Goal: Task Accomplishment & Management: Use online tool/utility

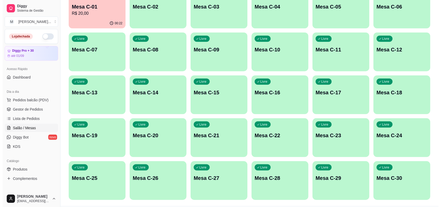
scroll to position [126, 0]
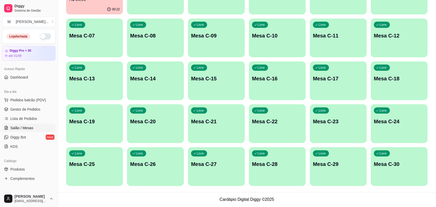
click at [154, 114] on div "Livre Mesa C-20" at bounding box center [155, 120] width 57 height 33
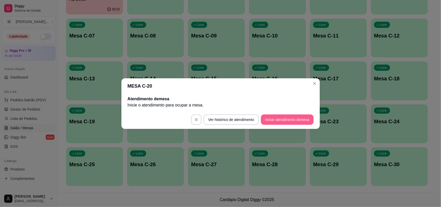
click at [282, 117] on button "Iniciar atendimento de mesa" at bounding box center [287, 119] width 53 height 10
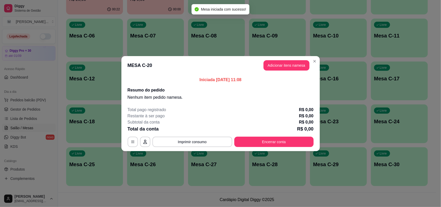
click at [287, 71] on header "MESA C-20 Adicionar itens na mesa" at bounding box center [220, 65] width 198 height 19
click at [288, 66] on button "Adicionar itens na mesa" at bounding box center [286, 65] width 44 height 10
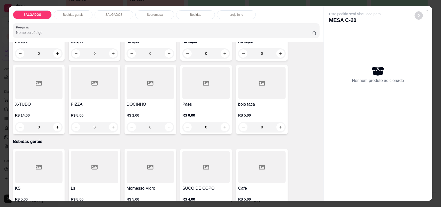
scroll to position [0, 0]
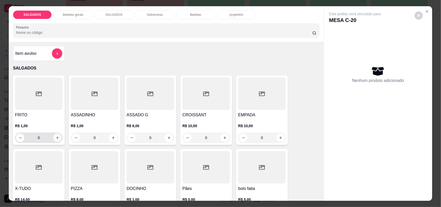
click at [56, 137] on icon "increase-product-quantity" at bounding box center [58, 138] width 4 height 4
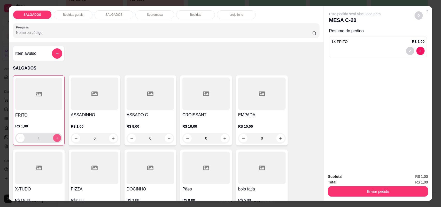
click at [55, 137] on icon "increase-product-quantity" at bounding box center [57, 138] width 4 height 4
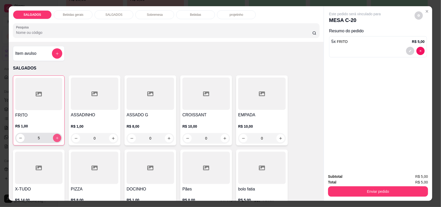
type input "6"
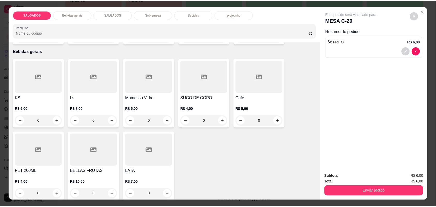
scroll to position [194, 0]
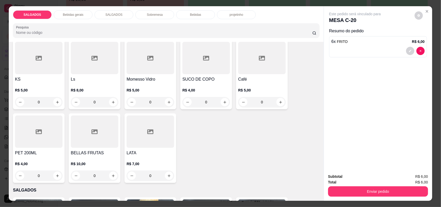
click at [206, 77] on h4 "SUCO DE COPO" at bounding box center [206, 79] width 48 height 6
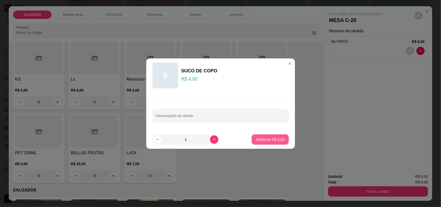
click at [265, 137] on p "Adicionar R$ 4,00" at bounding box center [270, 139] width 29 height 5
type input "1"
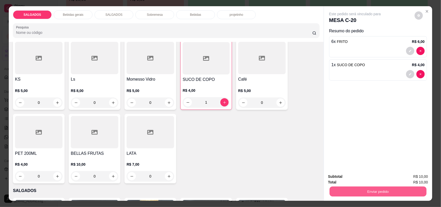
click at [357, 193] on button "Enviar pedido" at bounding box center [378, 192] width 97 height 10
click at [357, 178] on button "Não registrar e enviar pedido" at bounding box center [361, 179] width 54 height 10
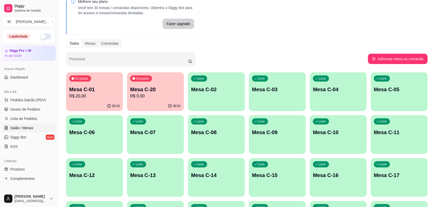
scroll to position [29, 0]
click at [20, 111] on span "Gestor de Pedidos" at bounding box center [25, 109] width 30 height 5
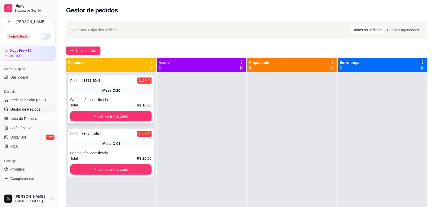
click at [107, 95] on div "Pedido # 1371-524f 11:33 Mesa C-20 Cliente não identificado Total R$ 10,00 Move…" at bounding box center [111, 99] width 86 height 48
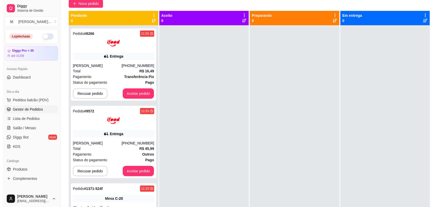
scroll to position [52, 0]
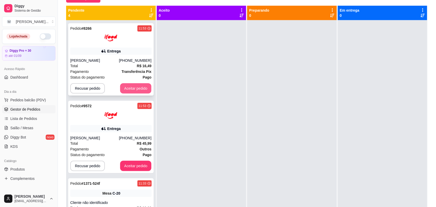
click at [137, 87] on button "Aceitar pedido" at bounding box center [136, 88] width 32 height 10
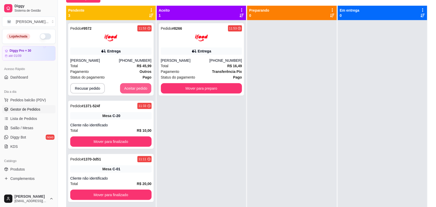
click at [137, 87] on button "Aceitar pedido" at bounding box center [136, 88] width 32 height 10
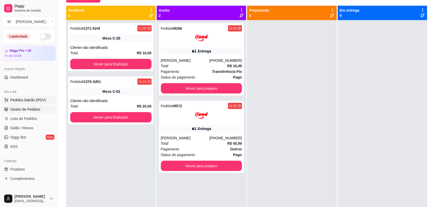
click at [38, 102] on span "Pedidos balcão (PDV)" at bounding box center [28, 99] width 36 height 5
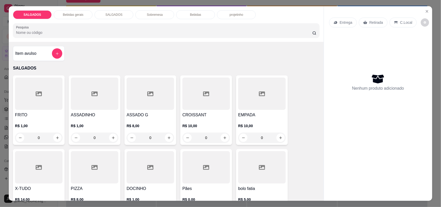
click at [35, 111] on div "FRITO R$ 1,00 0" at bounding box center [39, 109] width 52 height 69
click at [56, 47] on div "Item avulso" at bounding box center [39, 53] width 52 height 15
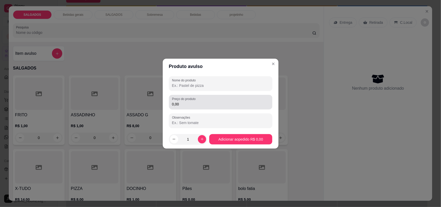
click at [199, 107] on div "Preço do produto 0,00" at bounding box center [220, 102] width 103 height 14
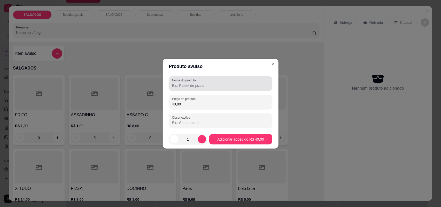
type input "40,00"
click at [193, 89] on div "Nome do produto" at bounding box center [220, 83] width 103 height 14
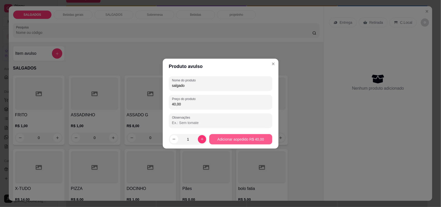
type input "salgado"
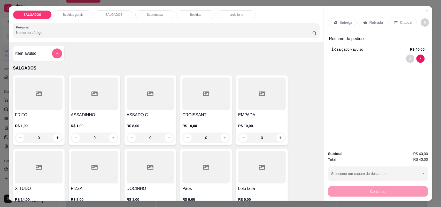
click at [52, 56] on button "add-separate-item" at bounding box center [57, 54] width 10 height 10
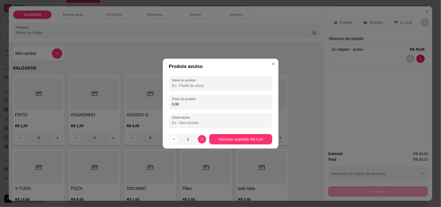
click at [199, 105] on input "0,00" at bounding box center [220, 104] width 97 height 5
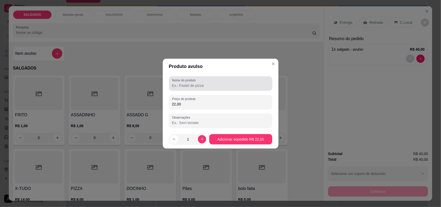
type input "22,00"
click at [189, 86] on input "Nome do produto" at bounding box center [220, 85] width 97 height 5
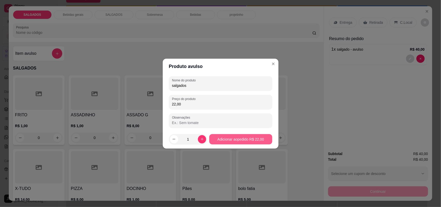
type input "salgados"
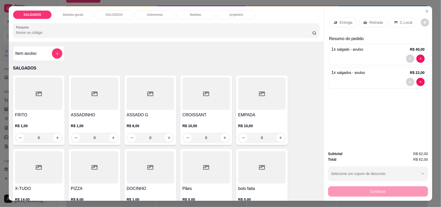
click at [48, 53] on div "Item avulso" at bounding box center [38, 53] width 47 height 10
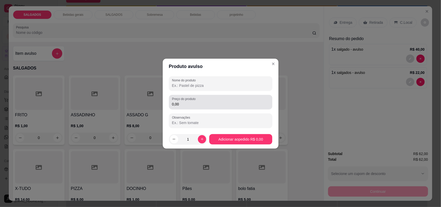
click at [205, 99] on div "0,00" at bounding box center [220, 102] width 97 height 10
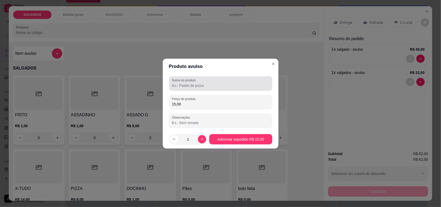
type input "15,00"
click at [213, 89] on div "Nome do produto" at bounding box center [220, 83] width 103 height 14
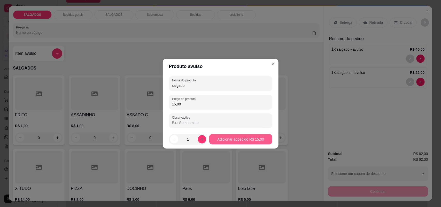
type input "salgado"
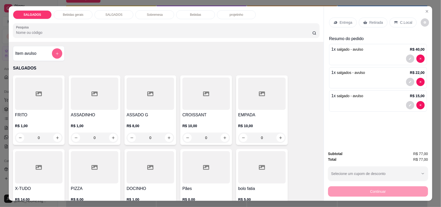
click at [52, 55] on button "add-separate-item" at bounding box center [57, 53] width 10 height 10
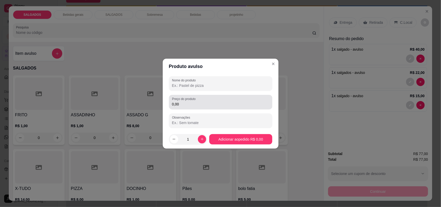
click at [211, 100] on div "0,00" at bounding box center [220, 102] width 97 height 10
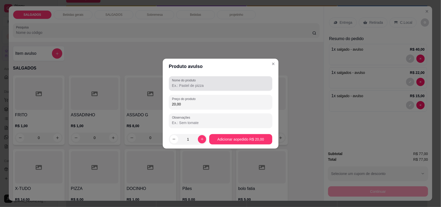
type input "20,00"
click at [207, 87] on input "Nome do produto" at bounding box center [220, 85] width 97 height 5
type input "salgados"
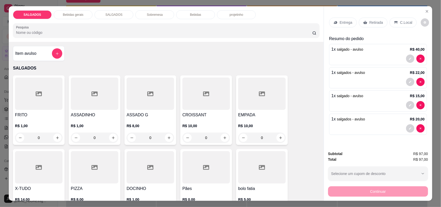
click at [33, 56] on h4 "Item avulso" at bounding box center [25, 53] width 21 height 6
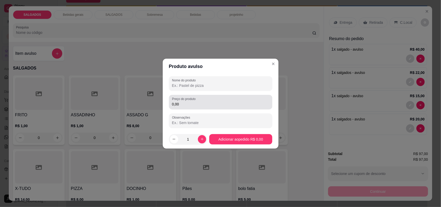
click at [190, 103] on input "0,00" at bounding box center [220, 104] width 97 height 5
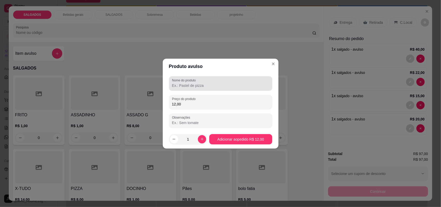
type input "12,00"
click at [186, 86] on input "Nome do produto" at bounding box center [220, 85] width 97 height 5
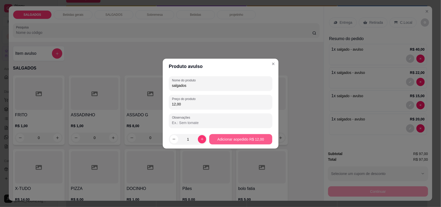
type input "salgados"
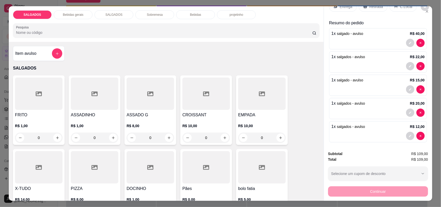
scroll to position [24, 0]
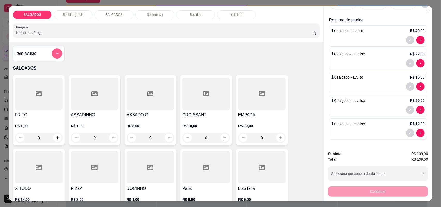
click at [56, 53] on icon "add-separate-item" at bounding box center [57, 54] width 4 height 4
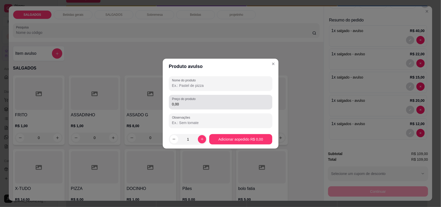
click at [194, 104] on input "0,00" at bounding box center [220, 104] width 97 height 5
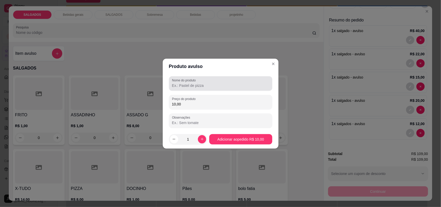
type input "10,00"
click at [202, 83] on input "Nome do produto" at bounding box center [220, 85] width 97 height 5
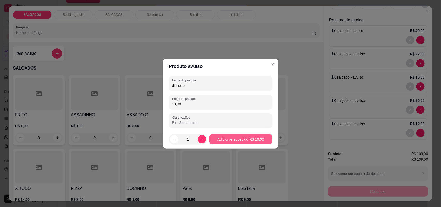
type input "dinheiro"
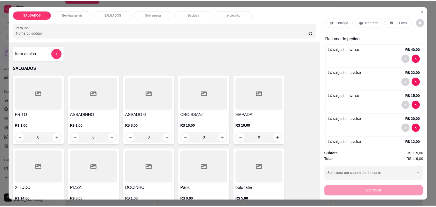
scroll to position [0, 0]
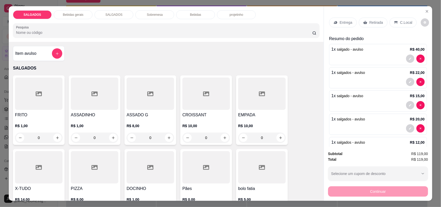
click at [393, 20] on div "C.Local" at bounding box center [403, 23] width 27 height 10
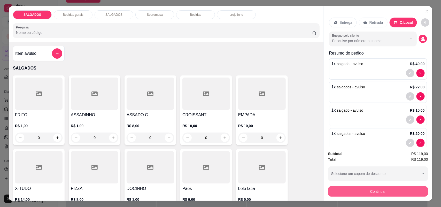
click at [376, 188] on button "Continuar" at bounding box center [378, 191] width 100 height 10
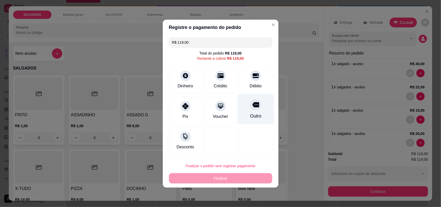
click at [253, 113] on div "Outro" at bounding box center [255, 116] width 11 height 7
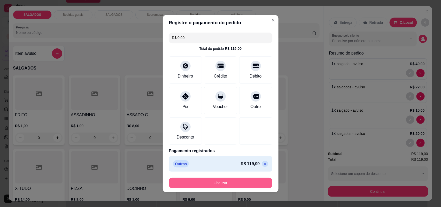
click at [245, 180] on button "Finalizar" at bounding box center [220, 183] width 103 height 10
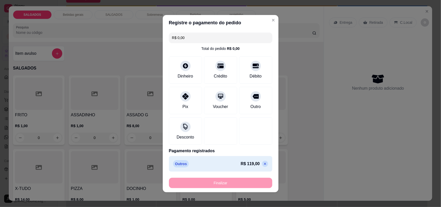
type input "-R$ 119,00"
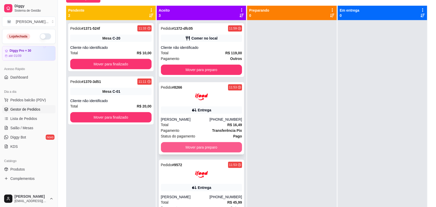
click at [192, 149] on button "Mover para preparo" at bounding box center [201, 147] width 81 height 10
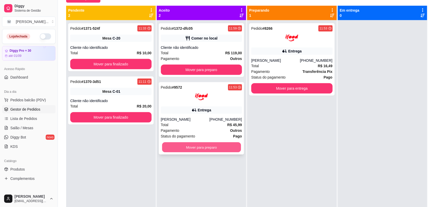
click at [191, 147] on button "Mover para preparo" at bounding box center [201, 147] width 79 height 10
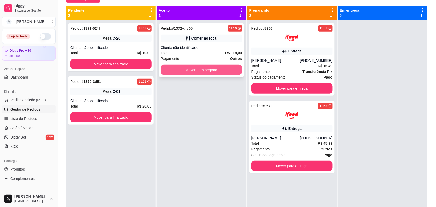
click at [183, 70] on button "Mover para preparo" at bounding box center [201, 70] width 81 height 10
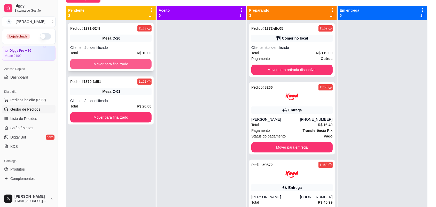
click at [122, 62] on button "Mover para finalizado" at bounding box center [110, 64] width 81 height 10
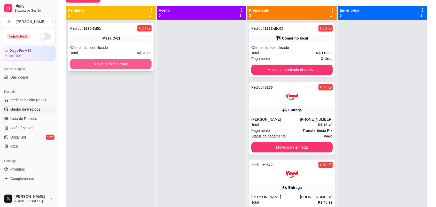
click at [121, 67] on button "Mover para finalizado" at bounding box center [110, 64] width 81 height 10
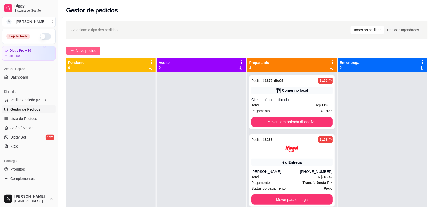
click at [75, 53] on button "Novo pedido" at bounding box center [83, 51] width 34 height 8
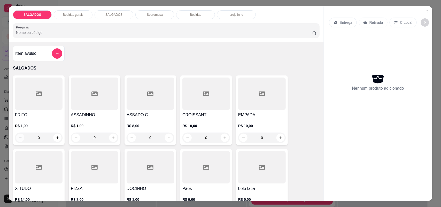
drag, startPoint x: 45, startPoint y: 138, endPoint x: 18, endPoint y: 136, distance: 27.9
click at [18, 136] on div "0" at bounding box center [38, 138] width 45 height 10
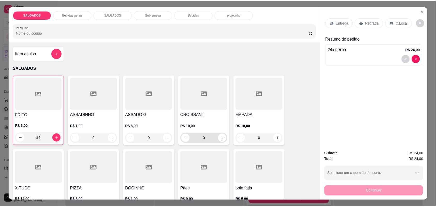
scroll to position [32, 0]
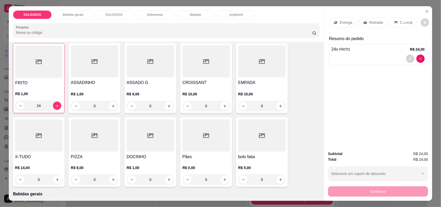
type input "24"
click at [366, 22] on div "Retirada" at bounding box center [373, 23] width 29 height 10
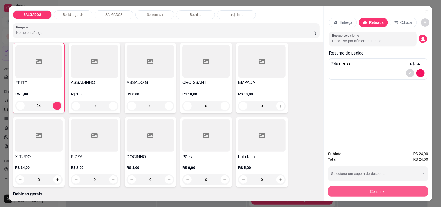
click at [364, 189] on button "Continuar" at bounding box center [378, 191] width 100 height 10
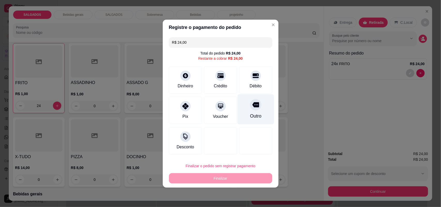
click at [244, 103] on div "Outro" at bounding box center [255, 109] width 36 height 30
type input "R$ 0,00"
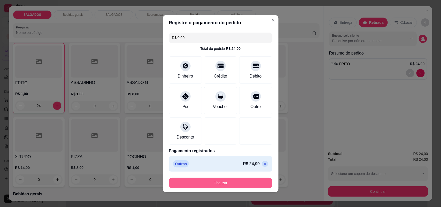
click at [236, 181] on button "Finalizar" at bounding box center [220, 183] width 103 height 10
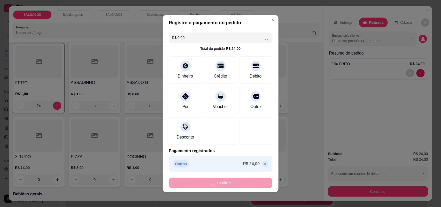
type input "0"
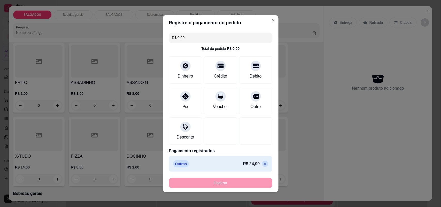
type input "-R$ 24,00"
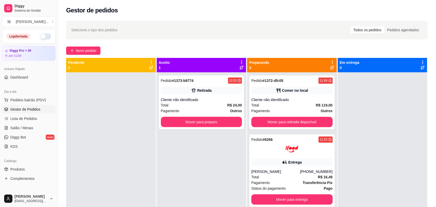
click at [236, 181] on div "Pedido # 1373-b9774 12:03 Retirada Cliente não identificado Total R$ 24,00 Paga…" at bounding box center [202, 175] width 90 height 207
click at [34, 100] on span "Pedidos balcão (PDV)" at bounding box center [28, 99] width 36 height 5
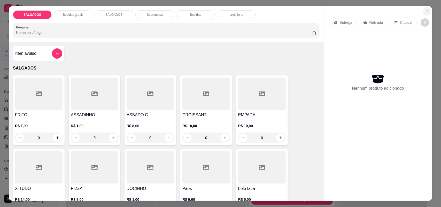
click at [425, 9] on icon "Close" at bounding box center [427, 11] width 4 height 4
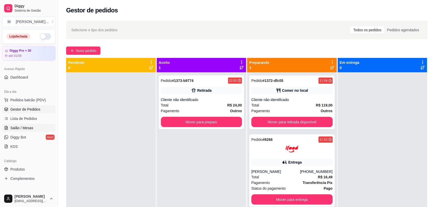
click at [27, 131] on link "Salão / Mesas" at bounding box center [28, 128] width 53 height 8
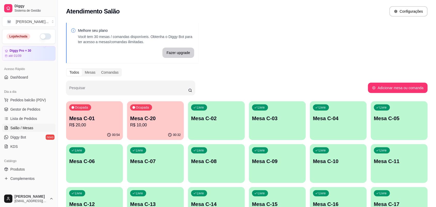
click at [133, 128] on div "Ocupada Mesa C-20 R$ 10,00" at bounding box center [155, 115] width 57 height 29
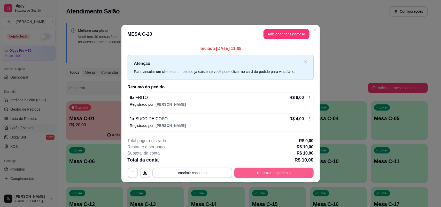
click at [266, 171] on button "Registrar pagamento" at bounding box center [273, 173] width 79 height 10
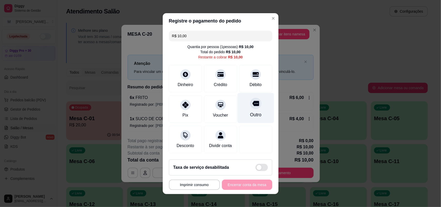
click at [251, 114] on div "Outro" at bounding box center [255, 108] width 36 height 30
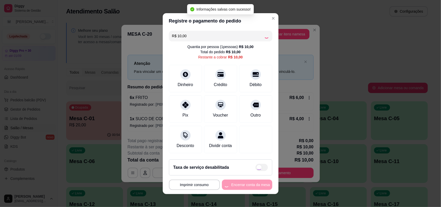
type input "R$ 0,00"
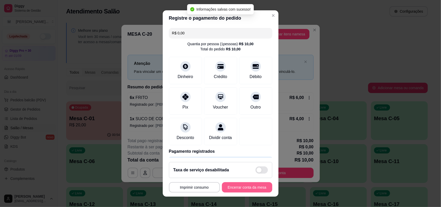
click at [234, 189] on button "Encerrar conta da mesa" at bounding box center [247, 187] width 50 height 10
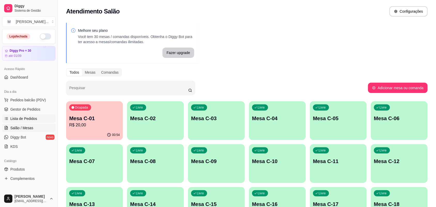
click at [26, 120] on span "Lista de Pedidos" at bounding box center [23, 118] width 27 height 5
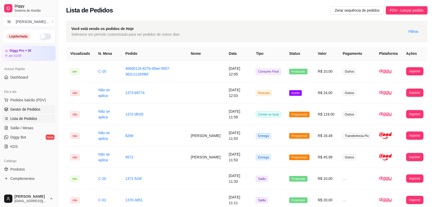
click at [29, 110] on span "Gestor de Pedidos" at bounding box center [25, 109] width 30 height 5
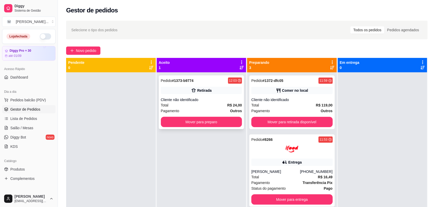
click at [216, 89] on div "Retirada" at bounding box center [201, 90] width 81 height 7
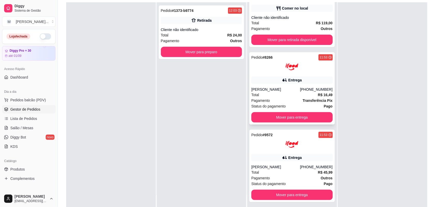
scroll to position [65, 0]
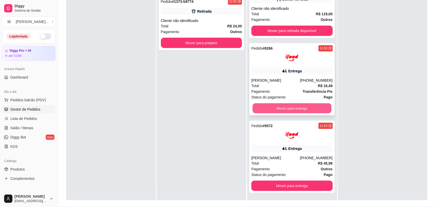
click at [306, 105] on button "Mover para entrega" at bounding box center [292, 108] width 79 height 10
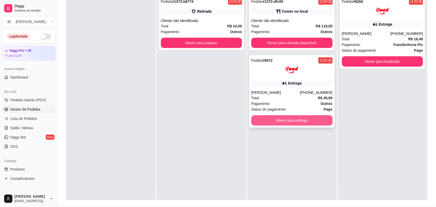
click at [319, 124] on button "Mover para entrega" at bounding box center [291, 120] width 81 height 10
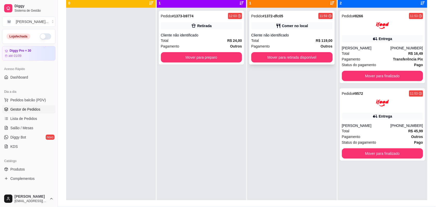
click at [289, 50] on div "Pedido # 1372-dfc05 11:59 Comer no local Cliente não identificado Total R$ 119,…" at bounding box center [292, 38] width 86 height 54
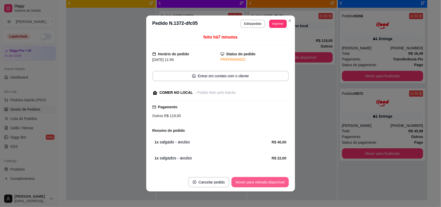
click at [260, 185] on button "Mover para retirada disponível" at bounding box center [259, 182] width 57 height 10
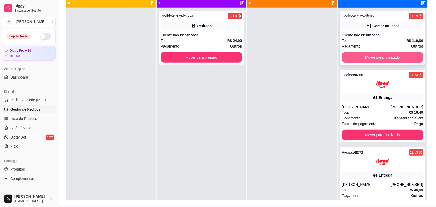
click at [370, 54] on button "Mover para finalizado" at bounding box center [382, 57] width 81 height 10
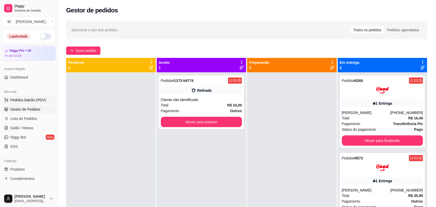
click at [36, 103] on button "Pedidos balcão (PDV)" at bounding box center [28, 100] width 53 height 8
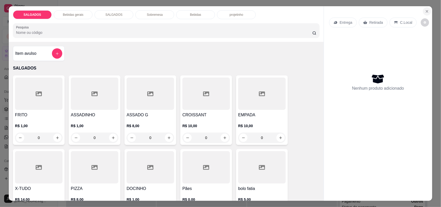
click at [426, 11] on icon "Close" at bounding box center [427, 11] width 2 height 2
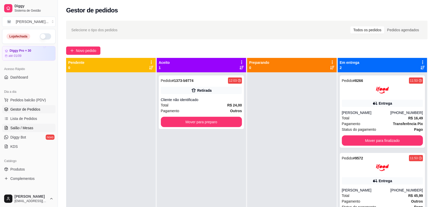
click at [30, 125] on span "Salão / Mesas" at bounding box center [21, 127] width 23 height 5
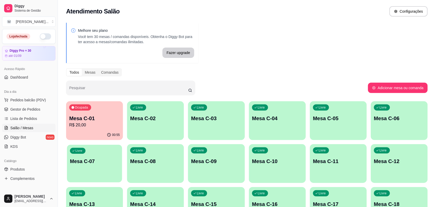
click at [95, 165] on div "Livre Mesa C-07" at bounding box center [94, 161] width 55 height 32
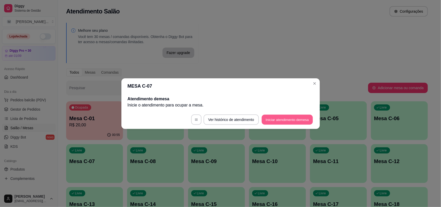
click at [268, 115] on button "Iniciar atendimento de mesa" at bounding box center [287, 119] width 51 height 10
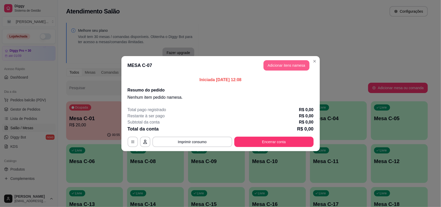
click at [288, 69] on button "Adicionar itens na mesa" at bounding box center [287, 65] width 46 height 10
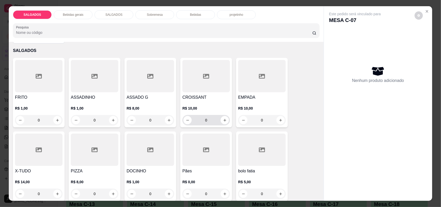
scroll to position [65, 0]
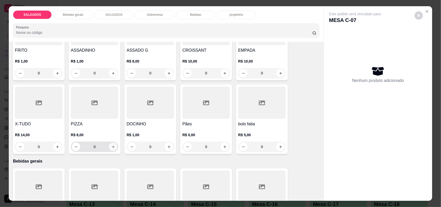
click at [111, 149] on icon "increase-product-quantity" at bounding box center [113, 147] width 4 height 4
type input "1"
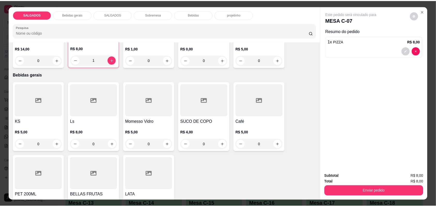
scroll to position [161, 0]
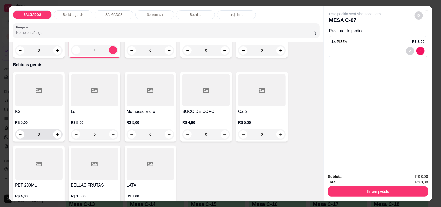
click at [56, 137] on button "increase-product-quantity" at bounding box center [57, 134] width 8 height 8
type input "1"
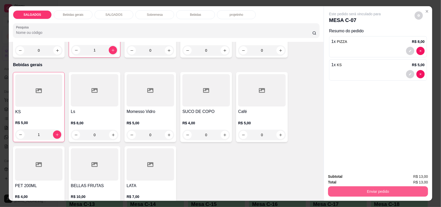
click at [351, 192] on button "Enviar pedido" at bounding box center [378, 191] width 100 height 10
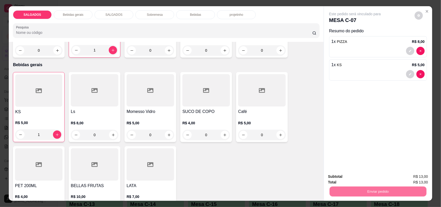
click at [340, 175] on button "Não registrar e enviar pedido" at bounding box center [361, 179] width 52 height 10
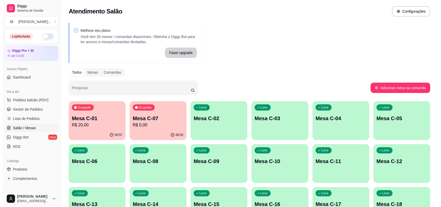
scroll to position [126, 0]
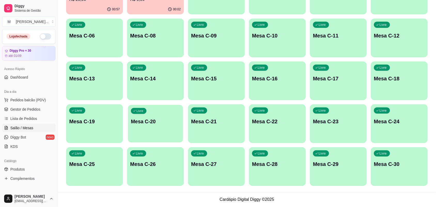
click at [147, 127] on div "Livre Mesa C-20" at bounding box center [155, 121] width 55 height 32
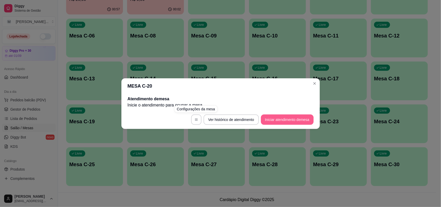
click at [287, 121] on button "Iniciar atendimento de mesa" at bounding box center [287, 119] width 53 height 10
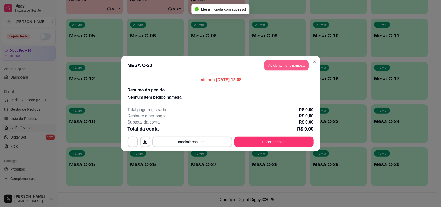
click at [269, 64] on button "Adicionar itens na mesa" at bounding box center [286, 65] width 44 height 10
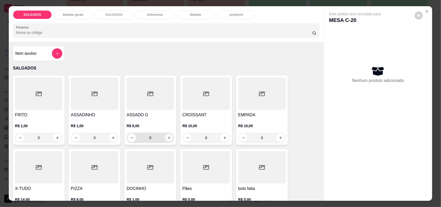
click at [167, 137] on icon "increase-product-quantity" at bounding box center [169, 138] width 4 height 4
type input "1"
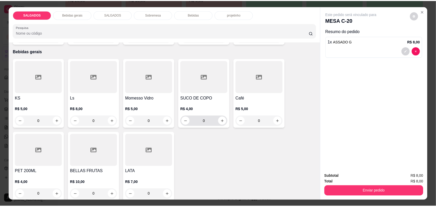
scroll to position [194, 0]
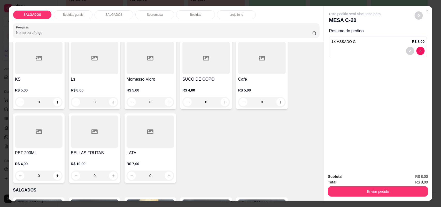
click at [233, 78] on div "KS R$ 5,00 0 Ls R$ 8,00 0 Momesso Vidro R$ 5,00 0 SUCO DE COPO R$ 4,00 0 Café R…" at bounding box center [166, 111] width 307 height 143
click at [242, 78] on h4 "Café" at bounding box center [262, 79] width 48 height 6
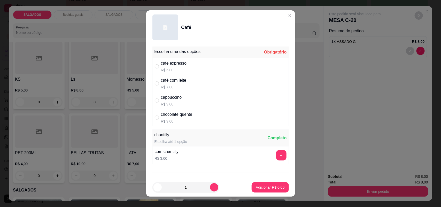
drag, startPoint x: 181, startPoint y: 65, endPoint x: 213, endPoint y: 114, distance: 59.0
click at [181, 65] on div "cafe expresso" at bounding box center [174, 63] width 26 height 6
radio input "true"
click at [256, 187] on p "Adicionar R$ 5,00" at bounding box center [270, 187] width 28 height 5
type input "1"
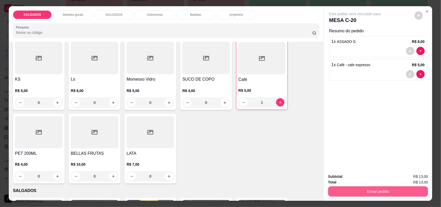
click at [388, 191] on button "Enviar pedido" at bounding box center [378, 191] width 100 height 10
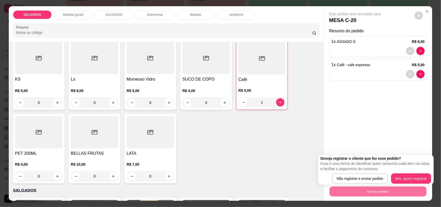
click at [352, 173] on div "Não registrar e enviar pedido Sim, quero registrar" at bounding box center [376, 178] width 111 height 10
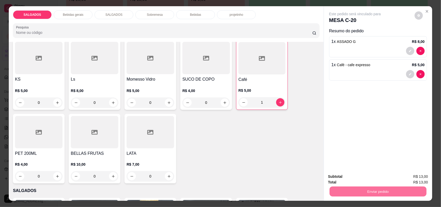
click at [353, 180] on button "Não registrar e enviar pedido" at bounding box center [361, 179] width 54 height 10
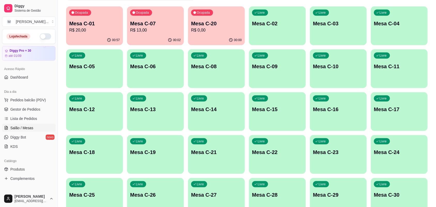
scroll to position [97, 0]
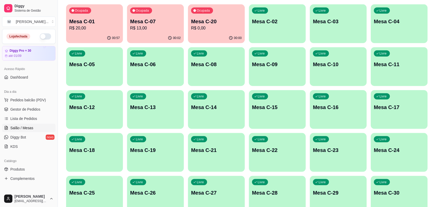
click at [390, 107] on p "Mesa C-17" at bounding box center [399, 107] width 51 height 7
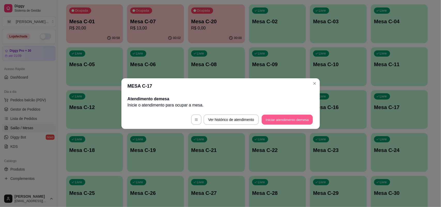
click at [300, 117] on button "Iniciar atendimento de mesa" at bounding box center [287, 119] width 51 height 10
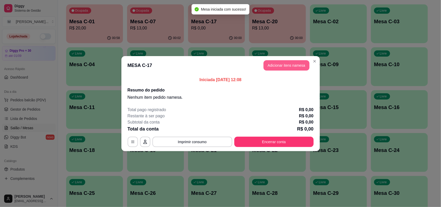
click at [278, 68] on button "Adicionar itens na mesa" at bounding box center [287, 65] width 46 height 10
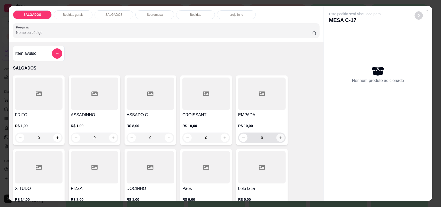
click at [276, 134] on button "increase-product-quantity" at bounding box center [280, 138] width 8 height 8
type input "1"
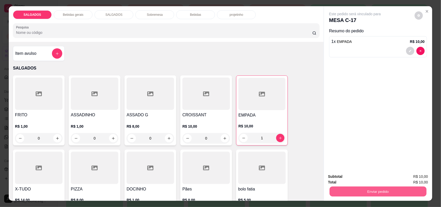
click at [351, 191] on button "Enviar pedido" at bounding box center [378, 192] width 97 height 10
click at [363, 181] on button "Não registrar e enviar pedido" at bounding box center [361, 179] width 52 height 10
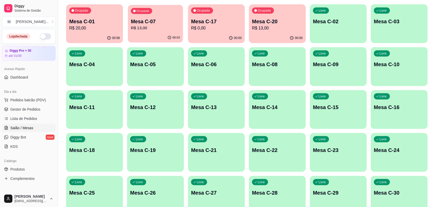
click at [152, 34] on div "00:03" at bounding box center [155, 38] width 55 height 10
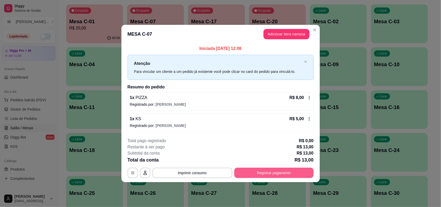
click at [264, 172] on button "Registrar pagamento" at bounding box center [273, 173] width 79 height 10
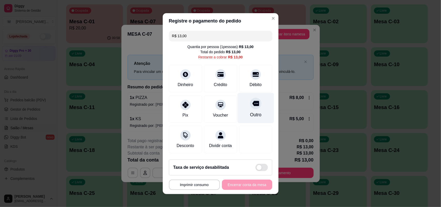
click at [250, 103] on div at bounding box center [255, 103] width 11 height 11
type input "R$ 0,00"
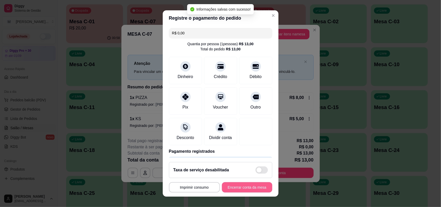
click at [238, 189] on button "Encerrar conta da mesa" at bounding box center [247, 187] width 50 height 10
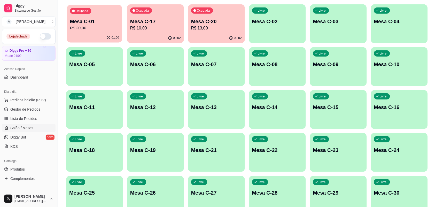
click at [87, 41] on div "01:00" at bounding box center [94, 38] width 55 height 10
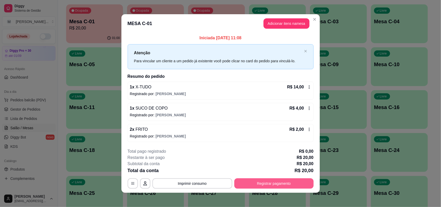
click at [276, 181] on button "Registrar pagamento" at bounding box center [273, 183] width 79 height 10
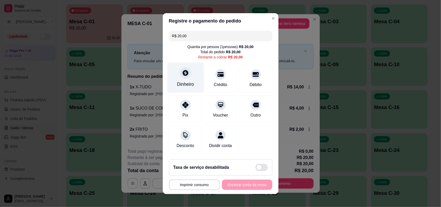
click at [177, 74] on div "Dinheiro" at bounding box center [185, 77] width 36 height 30
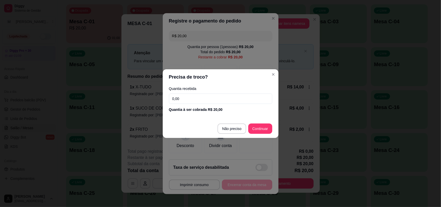
click at [213, 99] on input "0,00" at bounding box center [220, 99] width 103 height 10
click at [234, 122] on footer "Não preciso Continuar" at bounding box center [221, 128] width 116 height 19
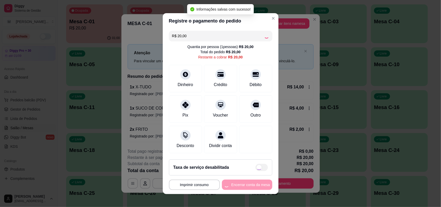
type input "R$ 0,00"
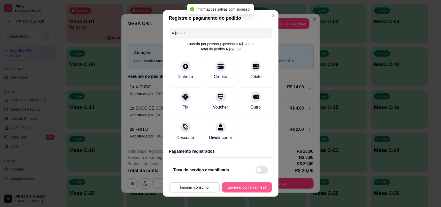
click at [244, 187] on button "Encerrar conta da mesa" at bounding box center [247, 187] width 50 height 10
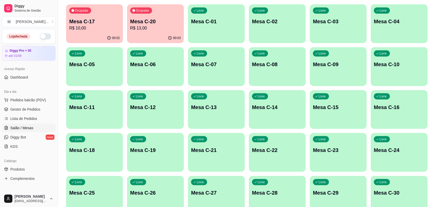
click at [107, 29] on p "R$ 10,00" at bounding box center [94, 28] width 51 height 6
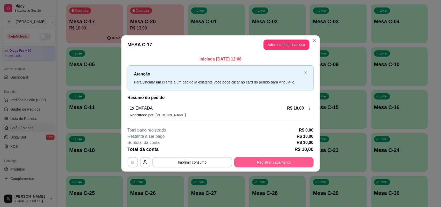
click at [258, 164] on button "Registrar pagamento" at bounding box center [273, 162] width 79 height 10
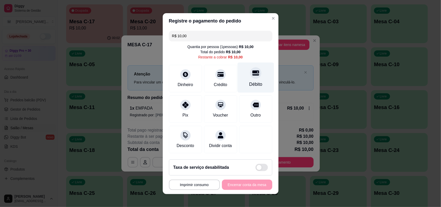
click at [237, 78] on div "Débito" at bounding box center [255, 77] width 36 height 30
type input "R$ 0,00"
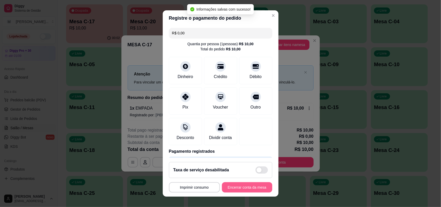
click at [233, 186] on button "Encerrar conta da mesa" at bounding box center [247, 187] width 50 height 10
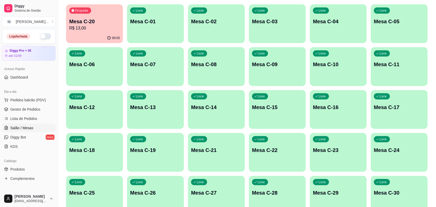
click at [84, 25] on p "R$ 13,00" at bounding box center [94, 28] width 51 height 6
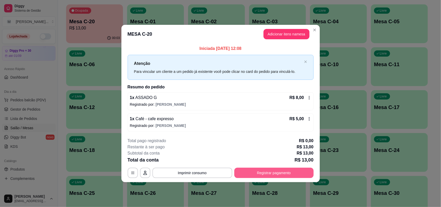
click at [261, 172] on button "Registrar pagamento" at bounding box center [273, 173] width 79 height 10
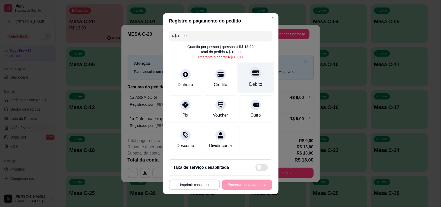
click at [252, 81] on div "Débito" at bounding box center [255, 77] width 36 height 30
type input "R$ 0,00"
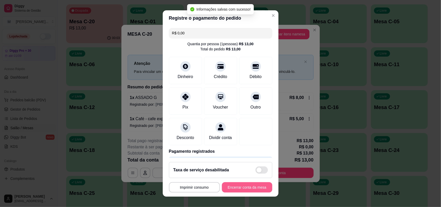
click at [237, 189] on button "Encerrar conta da mesa" at bounding box center [247, 187] width 50 height 10
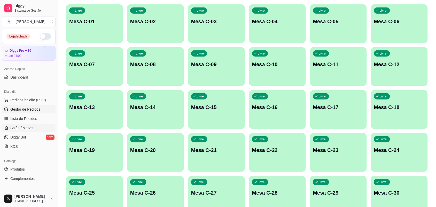
click at [12, 109] on span "Gestor de Pedidos" at bounding box center [25, 109] width 30 height 5
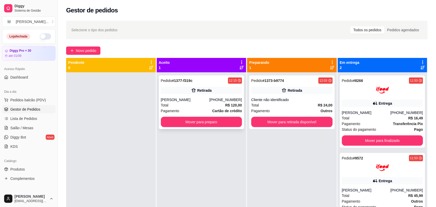
click at [175, 98] on div "[PERSON_NAME]" at bounding box center [185, 99] width 49 height 5
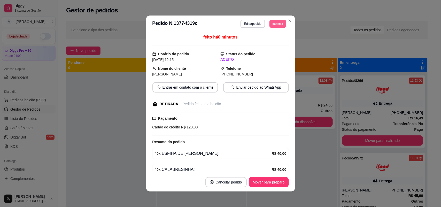
click at [276, 21] on button "Imprimir" at bounding box center [277, 24] width 17 height 8
click at [275, 43] on button "IMPRESSORA" at bounding box center [265, 42] width 37 height 8
click at [274, 27] on button "Imprimir" at bounding box center [277, 24] width 17 height 8
click at [274, 40] on button "IMPRESSORA" at bounding box center [266, 42] width 36 height 8
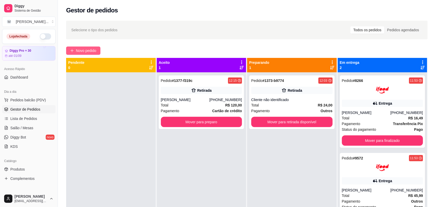
click at [90, 46] on div "Selecione o tipo dos pedidos Todos os pedidos Pedidos agendados Novo pedido Pen…" at bounding box center [247, 144] width 378 height 253
click at [90, 50] on span "Novo pedido" at bounding box center [86, 51] width 20 height 6
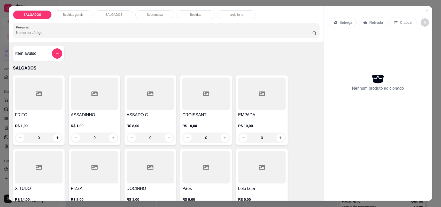
drag, startPoint x: 33, startPoint y: 139, endPoint x: 5, endPoint y: 141, distance: 28.5
click at [5, 141] on div "SALGADOS Bebidas gerais SALGADOS Sobremesa Bebidas projetinho Pesquisa Item avu…" at bounding box center [220, 103] width 441 height 207
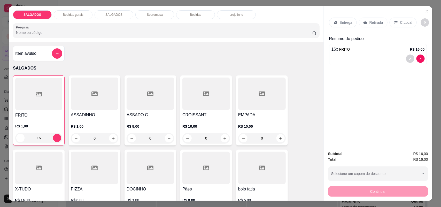
type input "16"
click at [153, 60] on div "Item avulso SALGADOS FRITO R$ 1,00 16 ASSADINHO R$ 1,00 0 ASSADO G R$ 8,00 0 CR…" at bounding box center [166, 121] width 315 height 159
drag, startPoint x: 100, startPoint y: 139, endPoint x: 72, endPoint y: 146, distance: 29.6
click at [72, 146] on div "FRITO R$ 1,00 16 ASSADINHO R$ 1,00 0 ASSADO G R$ 8,00 0 CROISSANT R$ 10,00 0 EM…" at bounding box center [166, 147] width 307 height 144
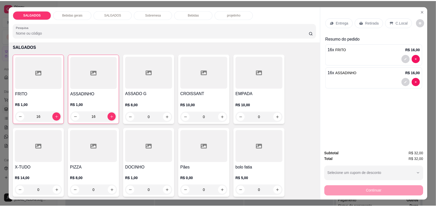
scroll to position [32, 0]
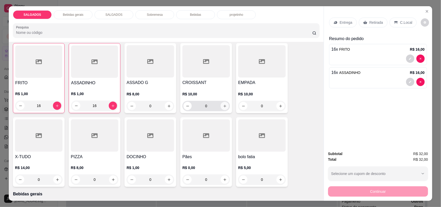
type input "16"
click at [224, 104] on icon "increase-product-quantity" at bounding box center [225, 106] width 4 height 4
type input "1"
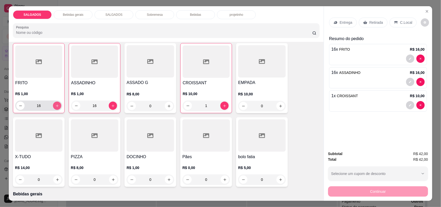
click at [55, 103] on button "increase-product-quantity" at bounding box center [57, 106] width 8 height 8
type input "19"
click at [369, 21] on p "Retirada" at bounding box center [376, 22] width 14 height 5
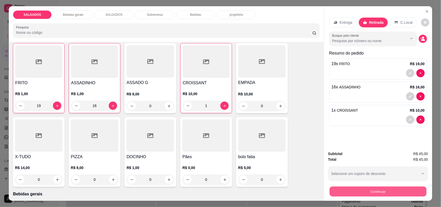
click at [364, 191] on button "Continuar" at bounding box center [378, 192] width 97 height 10
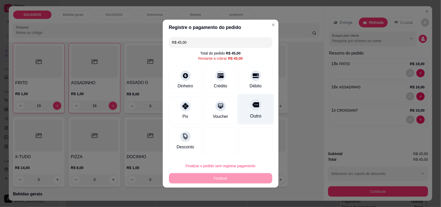
click at [250, 112] on div "Outro" at bounding box center [255, 109] width 36 height 30
type input "R$ 0,00"
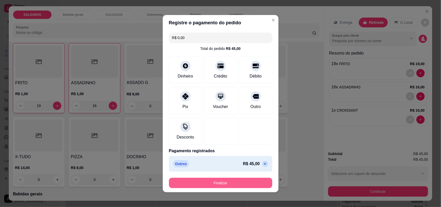
click at [238, 181] on button "Finalizar" at bounding box center [220, 183] width 103 height 10
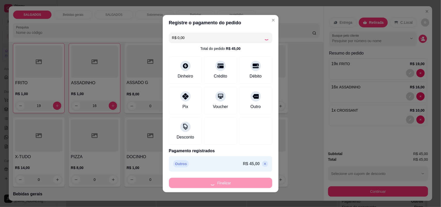
type input "0"
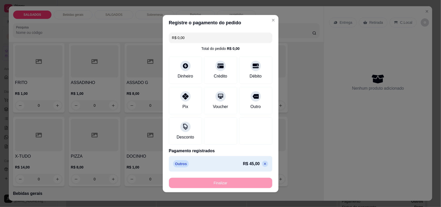
type input "-R$ 45,00"
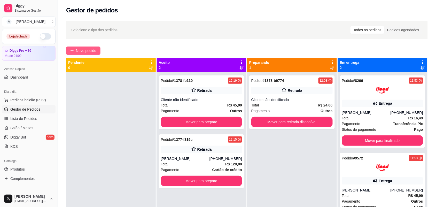
click at [76, 53] on button "Novo pedido" at bounding box center [83, 51] width 34 height 8
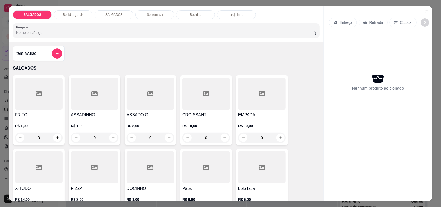
drag, startPoint x: 45, startPoint y: 138, endPoint x: 8, endPoint y: 138, distance: 37.5
click at [9, 138] on div "Item avulso SALGADOS FRITO R$ 1,00 0 ASSADINHO R$ 1,00 0 ASSADO G R$ 8,00 0 CRO…" at bounding box center [166, 121] width 315 height 159
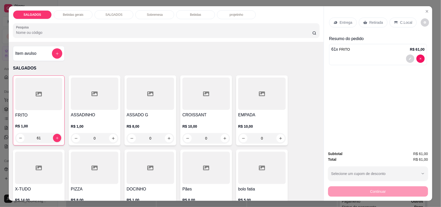
type input "61"
click at [375, 27] on div "Retirada" at bounding box center [373, 23] width 29 height 10
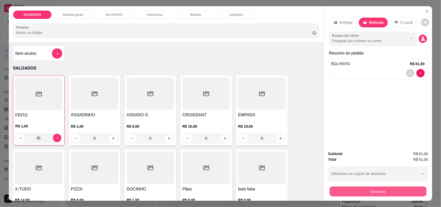
click at [390, 196] on button "Continuar" at bounding box center [378, 192] width 97 height 10
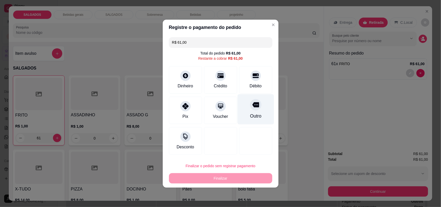
click at [262, 123] on div "Outro" at bounding box center [255, 109] width 36 height 30
type input "R$ 0,00"
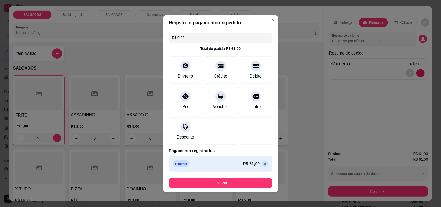
click at [242, 191] on footer "Finalizar" at bounding box center [221, 183] width 116 height 19
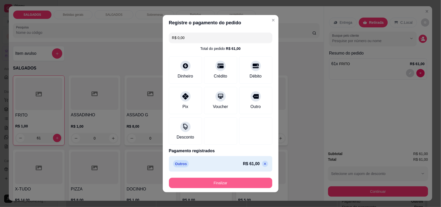
click at [242, 186] on button "Finalizar" at bounding box center [220, 183] width 103 height 10
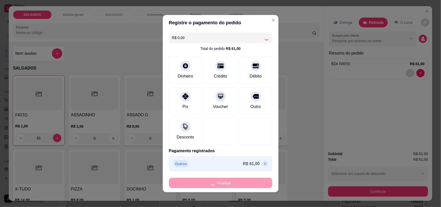
type input "0"
type input "-R$ 61,00"
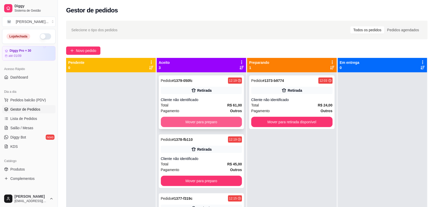
click at [217, 123] on button "Mover para preparo" at bounding box center [201, 122] width 81 height 10
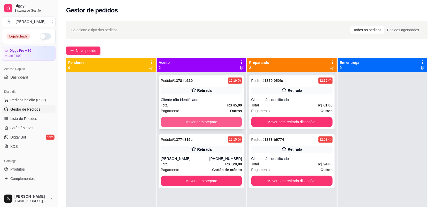
click at [217, 121] on button "Mover para preparo" at bounding box center [201, 122] width 81 height 10
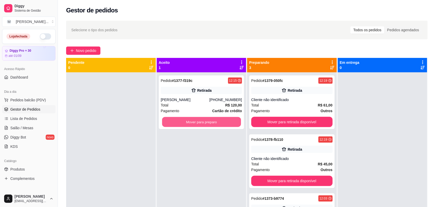
click at [217, 121] on button "Mover para preparo" at bounding box center [201, 122] width 79 height 10
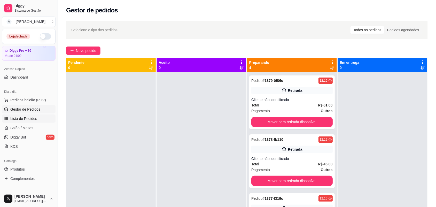
click at [30, 120] on span "Lista de Pedidos" at bounding box center [23, 118] width 27 height 5
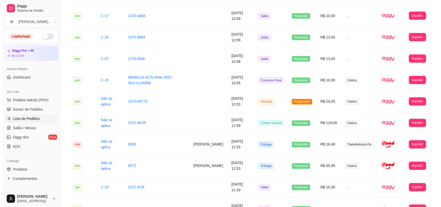
scroll to position [258, 0]
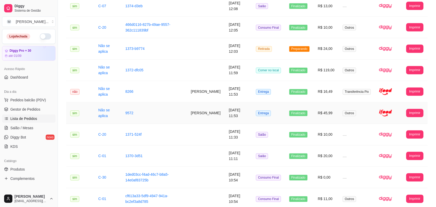
click at [196, 117] on td "[PERSON_NAME]" at bounding box center [206, 113] width 38 height 21
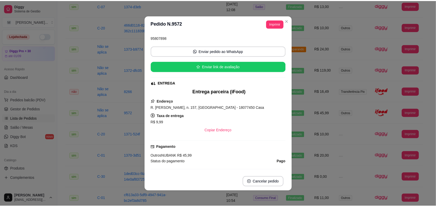
scroll to position [65, 0]
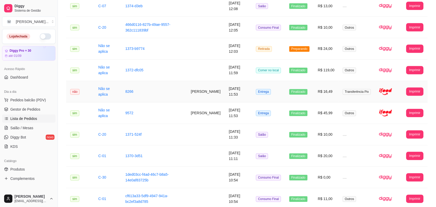
click at [195, 86] on td "[PERSON_NAME]" at bounding box center [206, 91] width 38 height 21
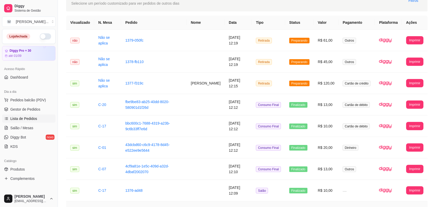
scroll to position [0, 0]
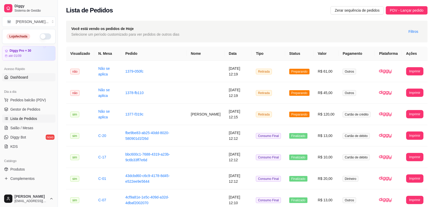
click at [22, 76] on span "Dashboard" at bounding box center [19, 77] width 18 height 5
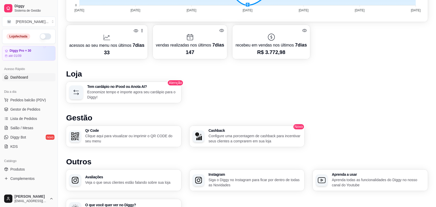
scroll to position [226, 0]
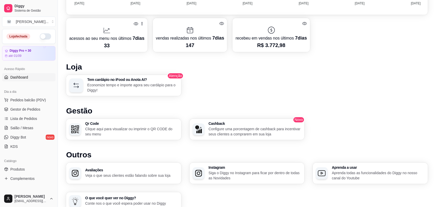
click at [40, 35] on button "button" at bounding box center [45, 36] width 11 height 6
click at [43, 35] on button "button" at bounding box center [45, 36] width 11 height 6
